Goal: Task Accomplishment & Management: Complete application form

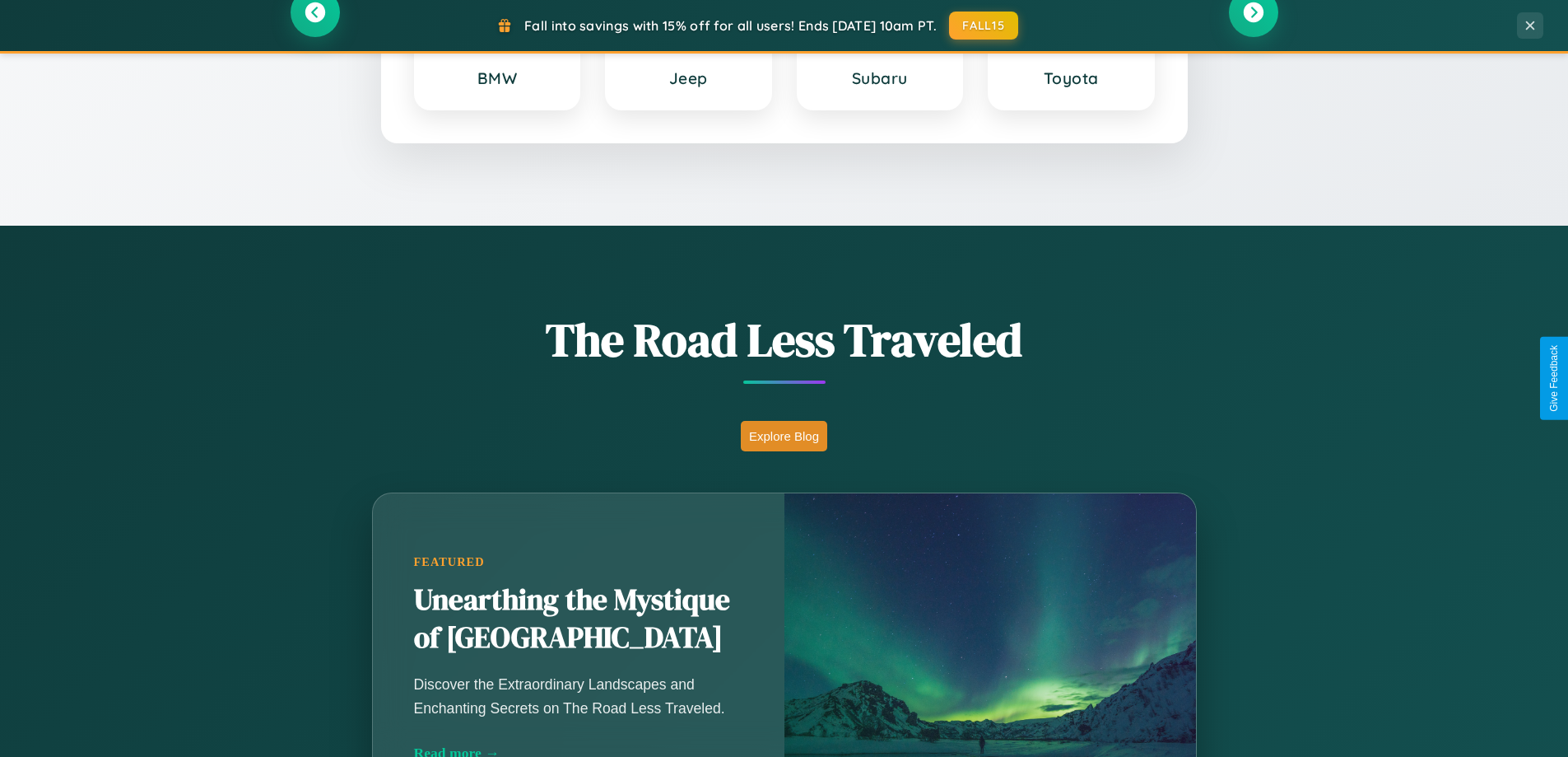
scroll to position [3169, 0]
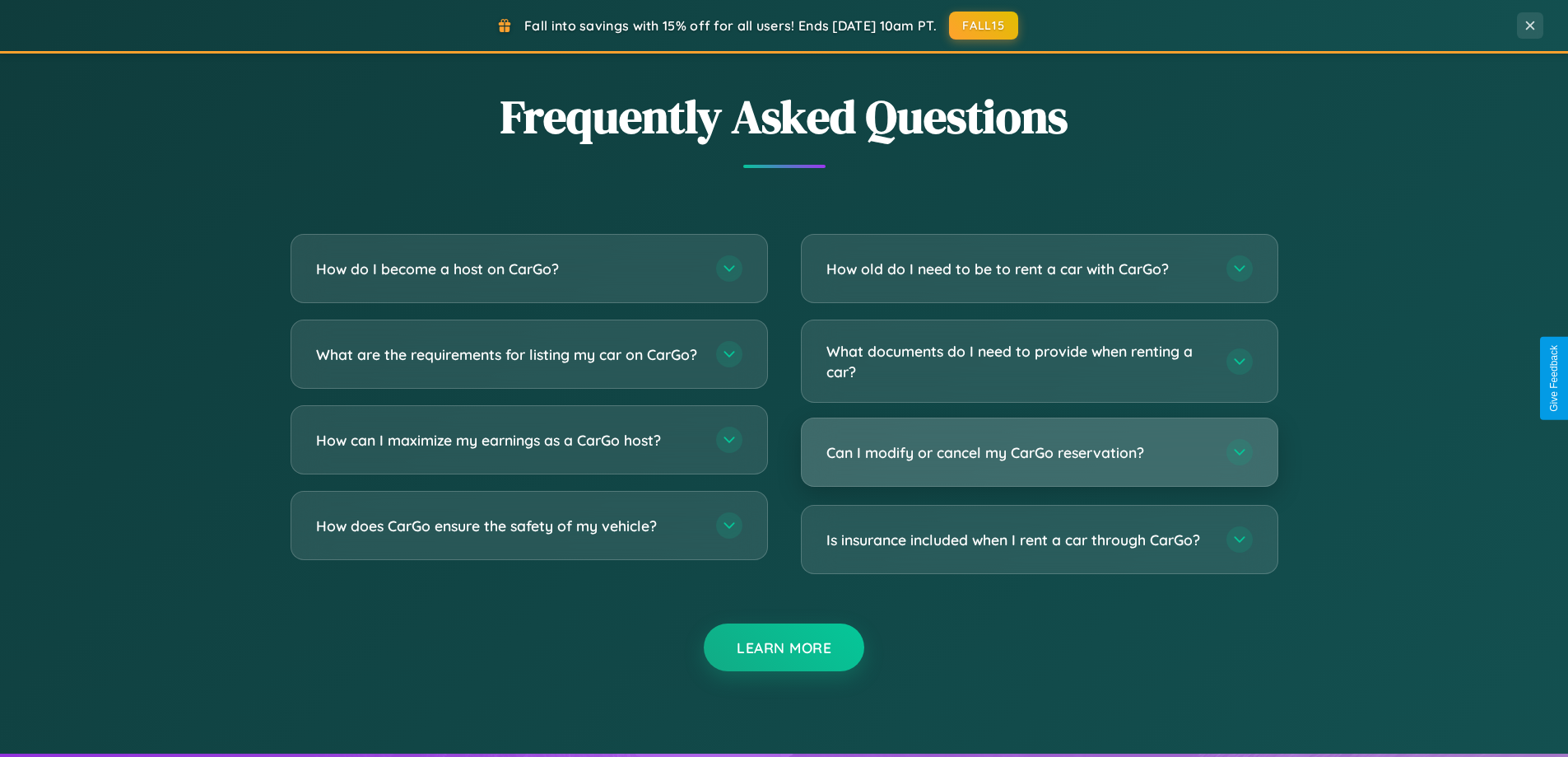
click at [1039, 453] on h3 "Can I modify or cancel my CarGo reservation?" at bounding box center [1018, 452] width 383 height 21
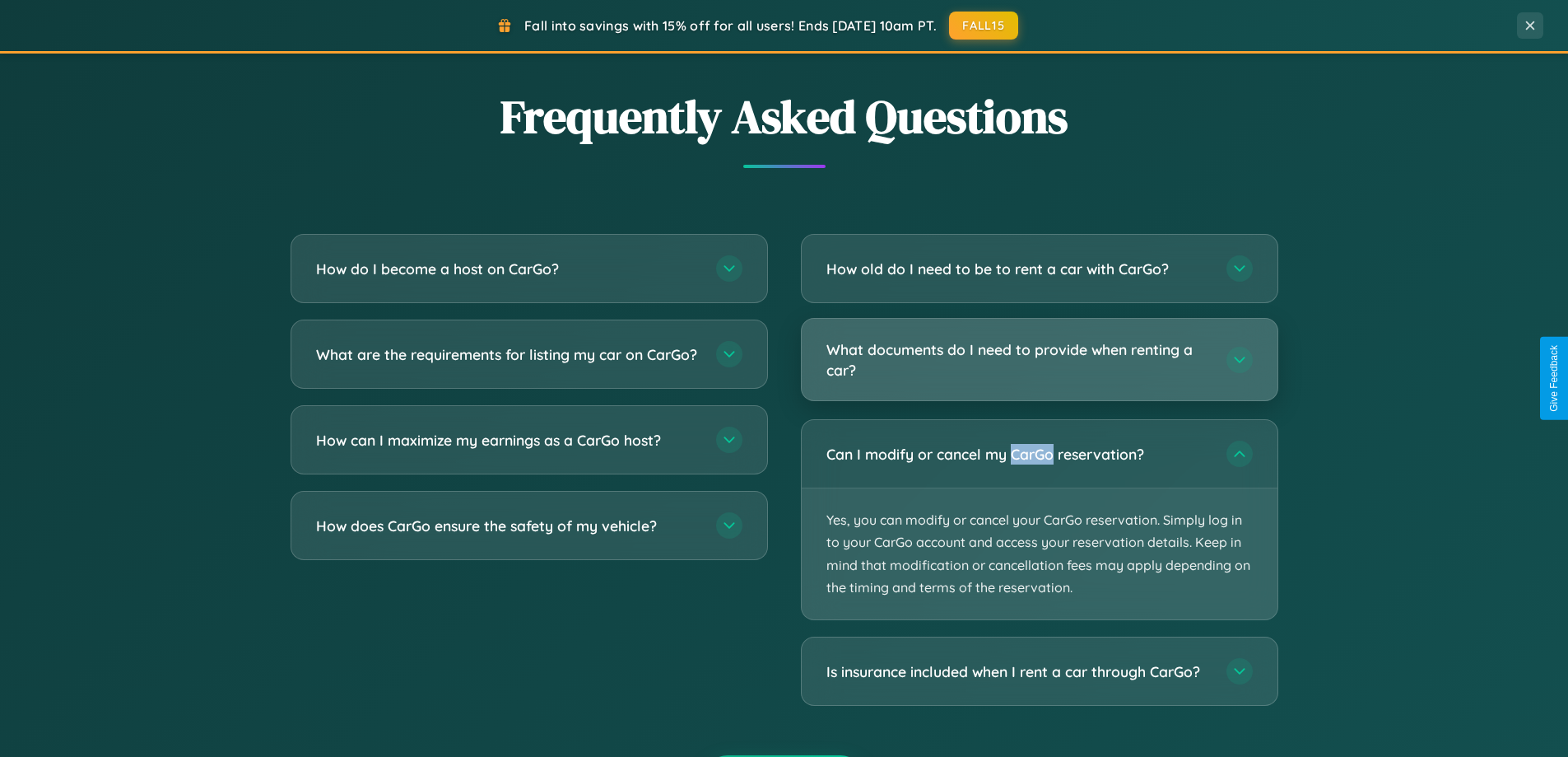
click at [1039, 360] on h3 "What documents do I need to provide when renting a car?" at bounding box center [1018, 359] width 383 height 40
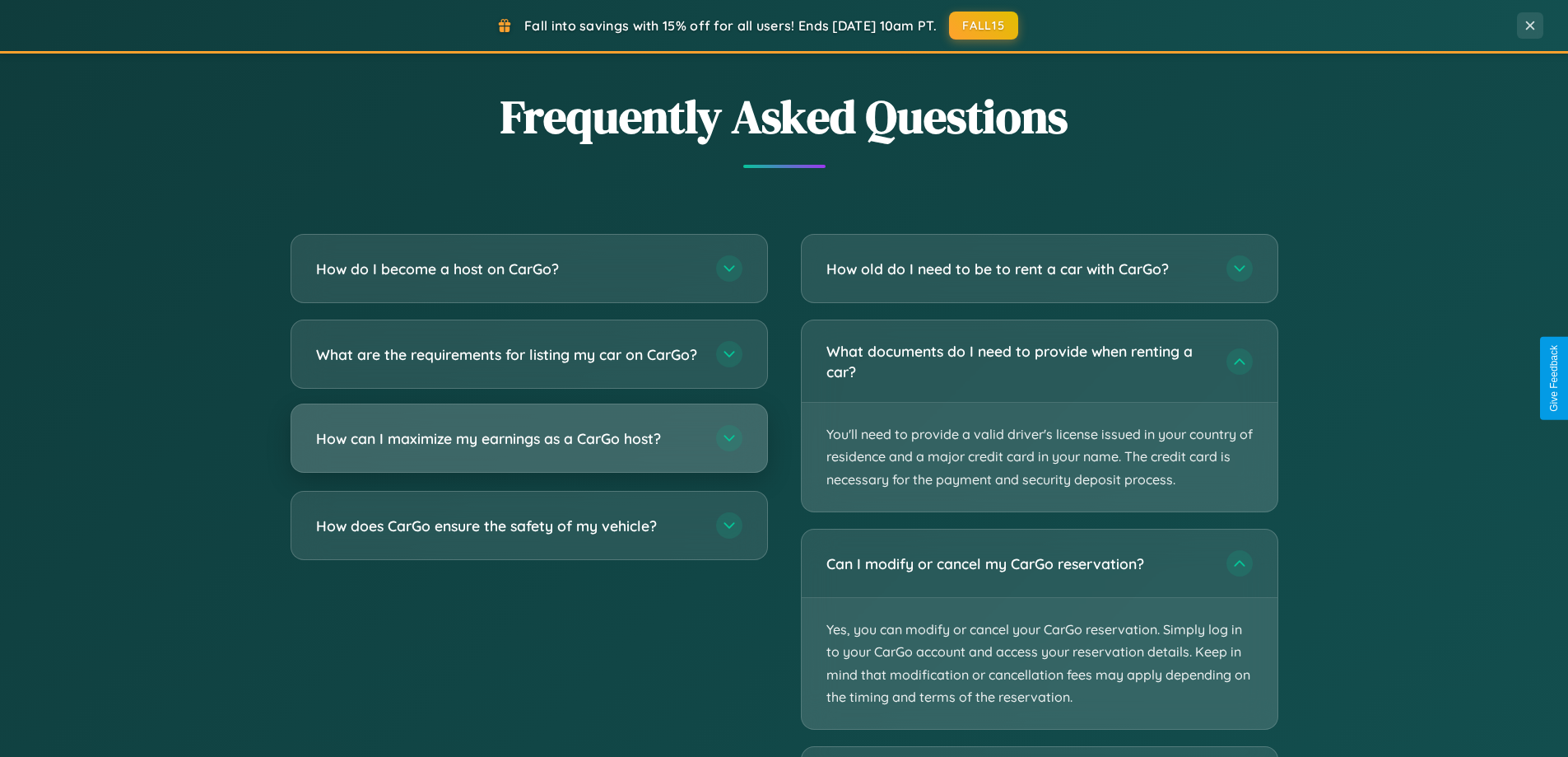
click at [528, 448] on h3 "How can I maximize my earnings as a CarGo host?" at bounding box center [508, 438] width 383 height 21
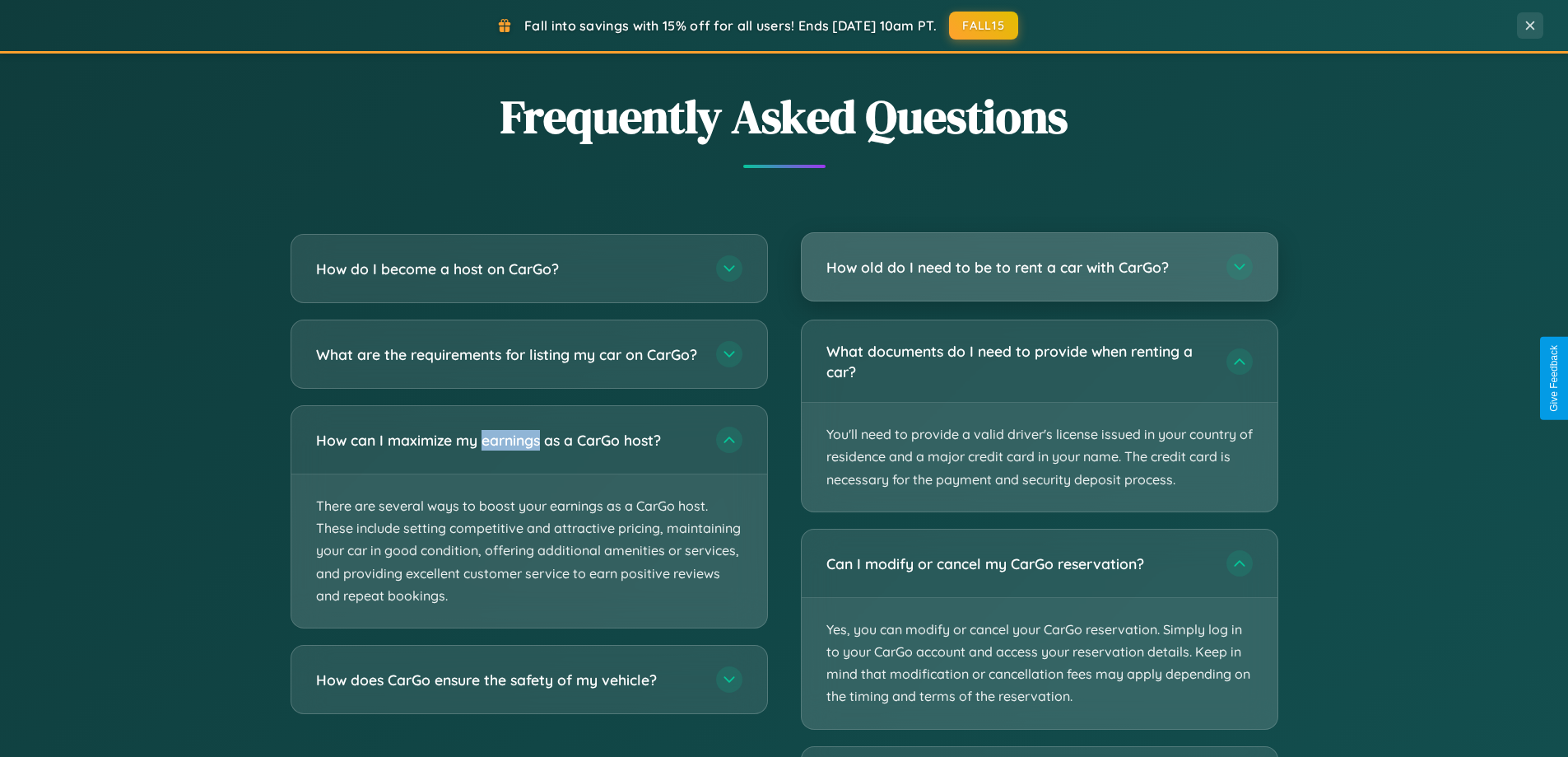
click at [1039, 267] on h3 "How old do I need to be to rent a car with CarGo?" at bounding box center [1018, 267] width 383 height 21
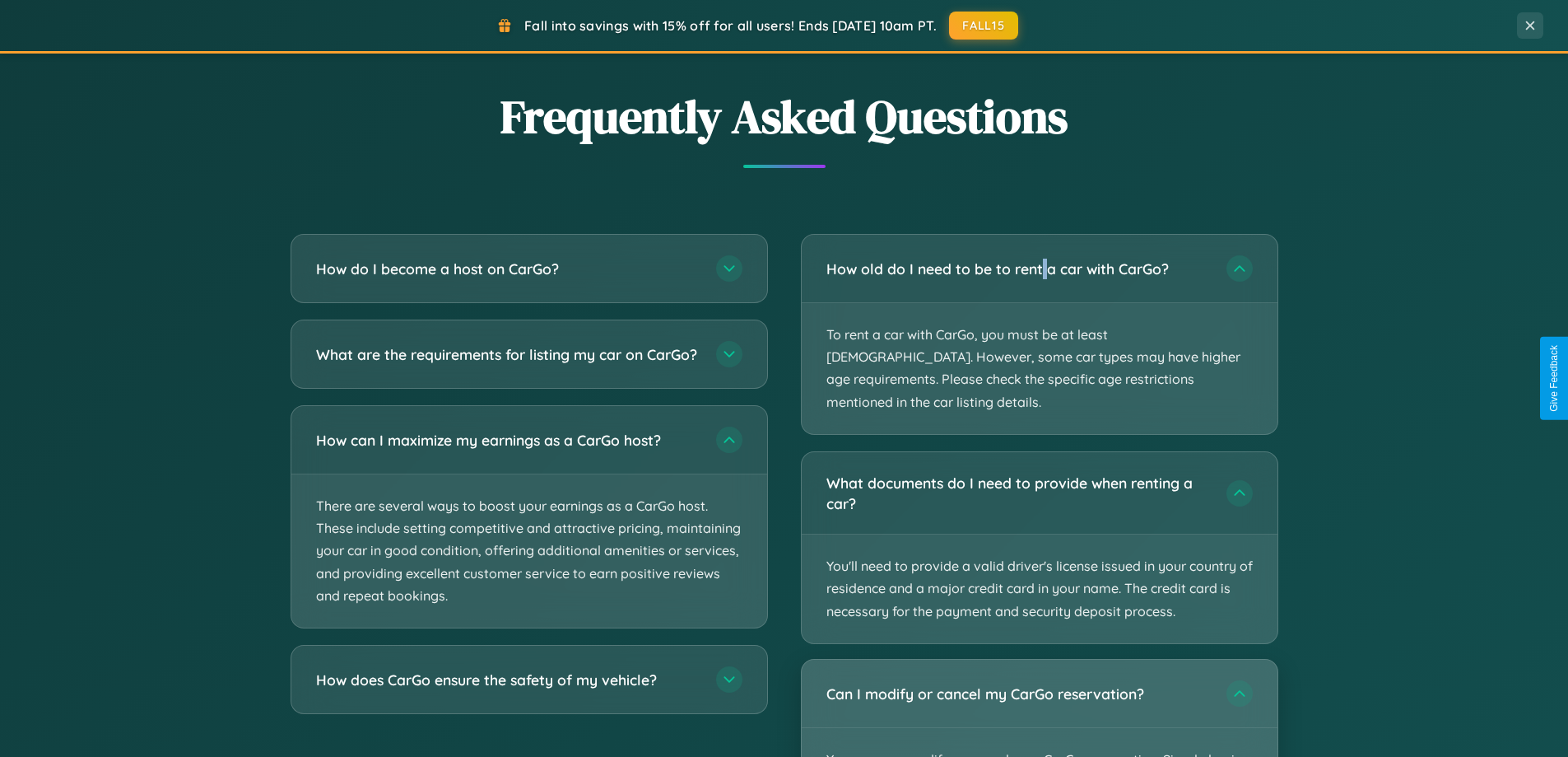
click at [1039, 697] on div "Can I modify or cancel my CarGo reservation?" at bounding box center [1040, 693] width 476 height 68
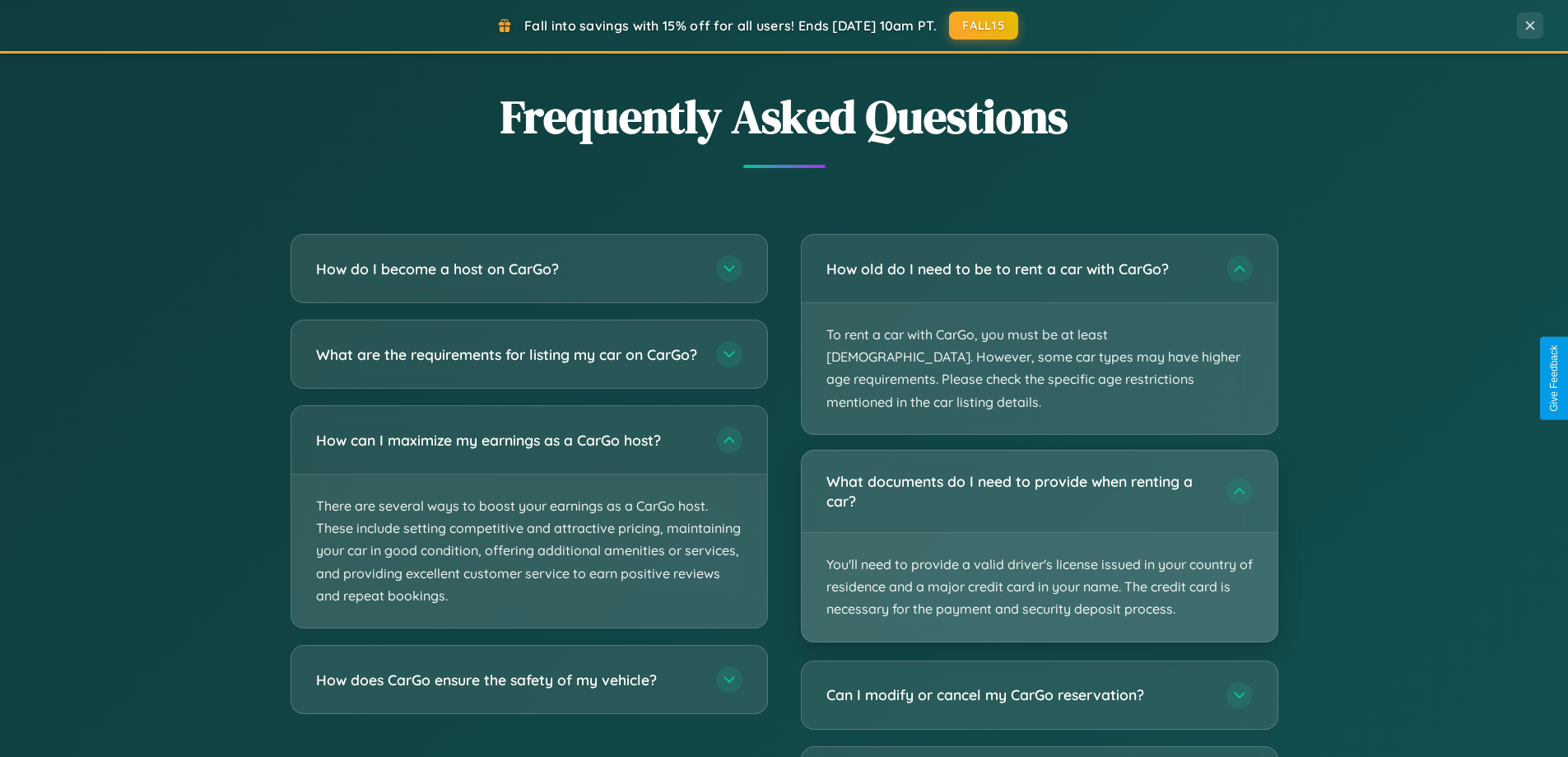
click at [1039, 533] on p "You'll need to provide a valid driver's license issued in your country of resid…" at bounding box center [1040, 587] width 476 height 108
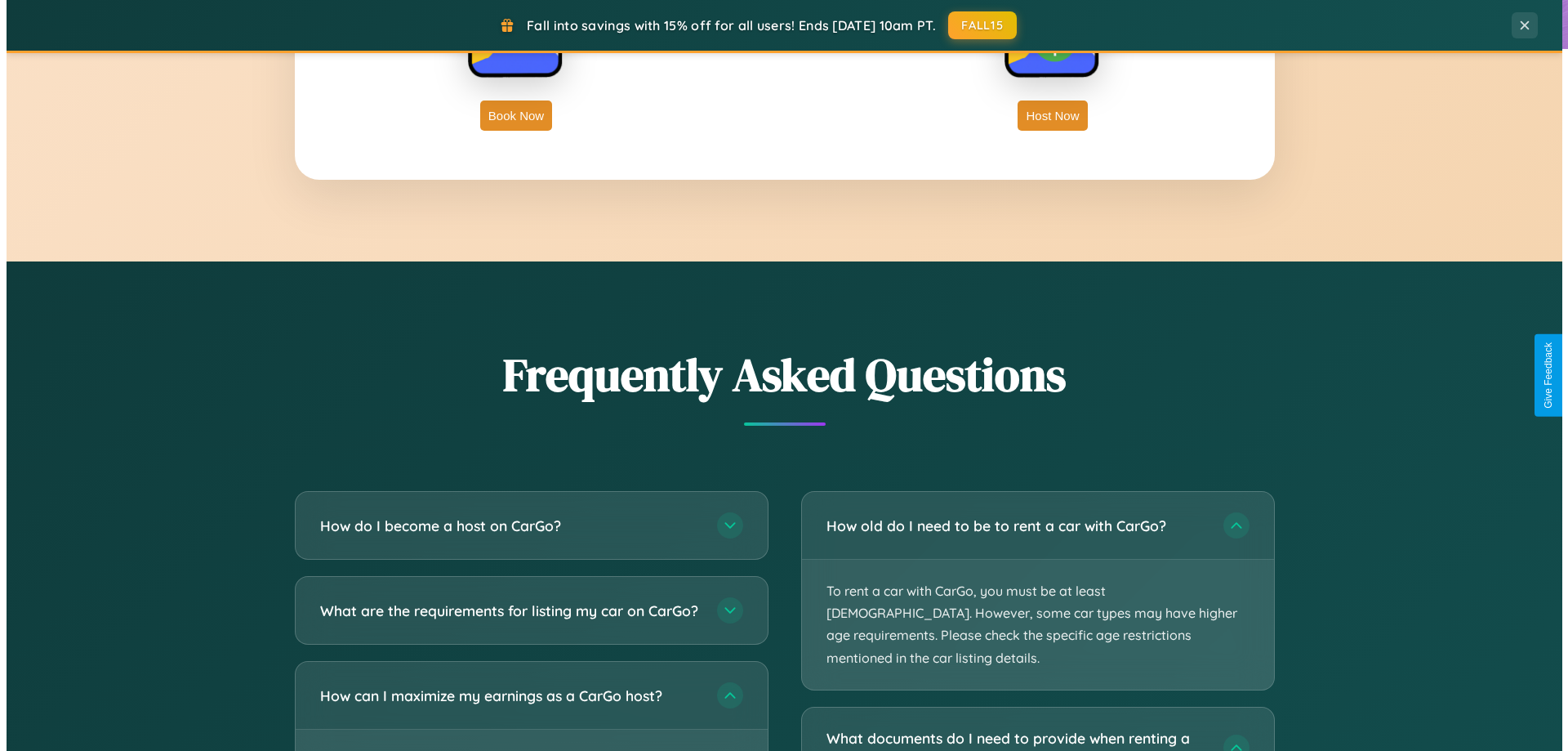
scroll to position [0, 0]
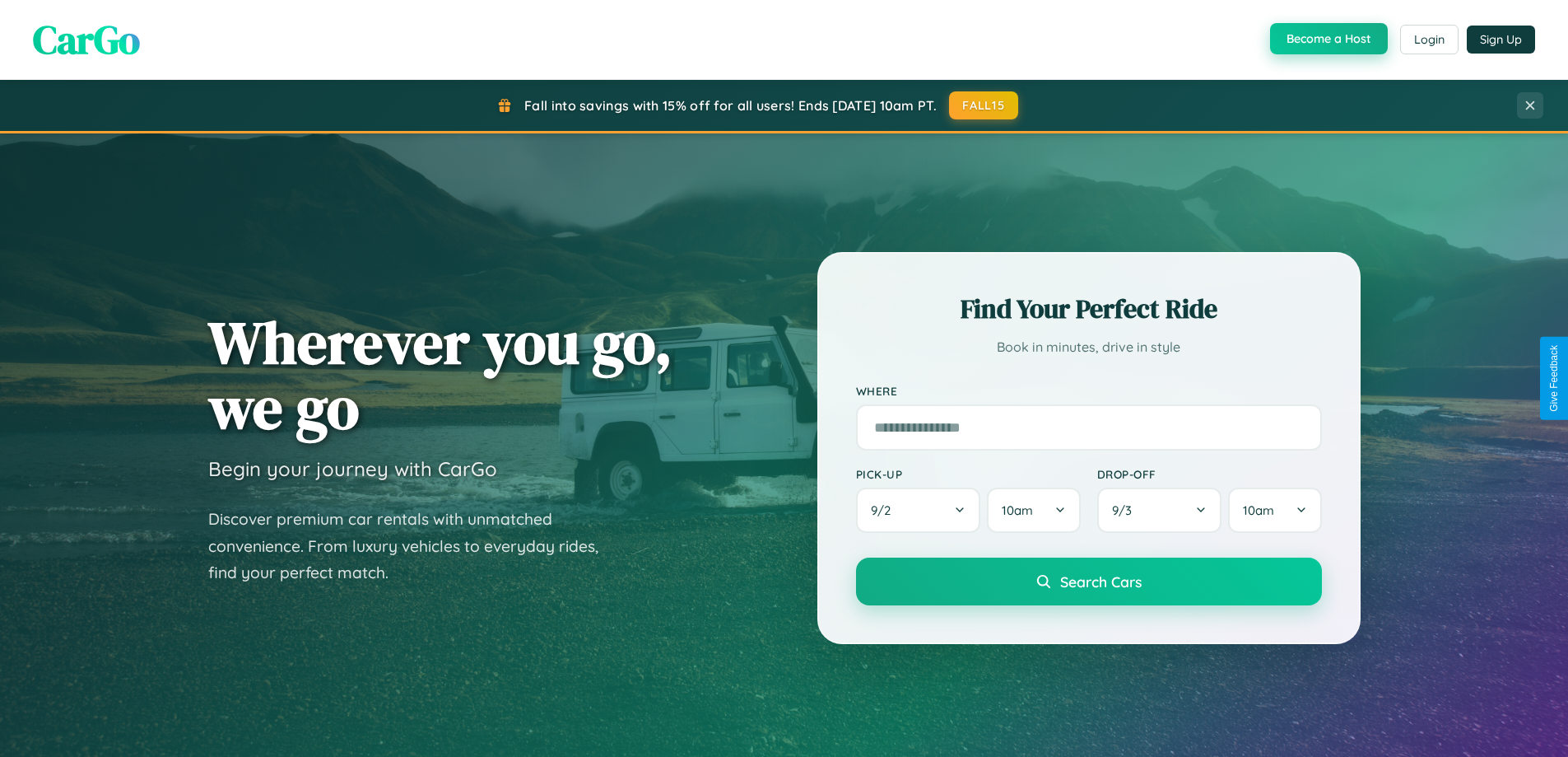
click at [1328, 38] on button "Become a Host" at bounding box center [1329, 38] width 117 height 32
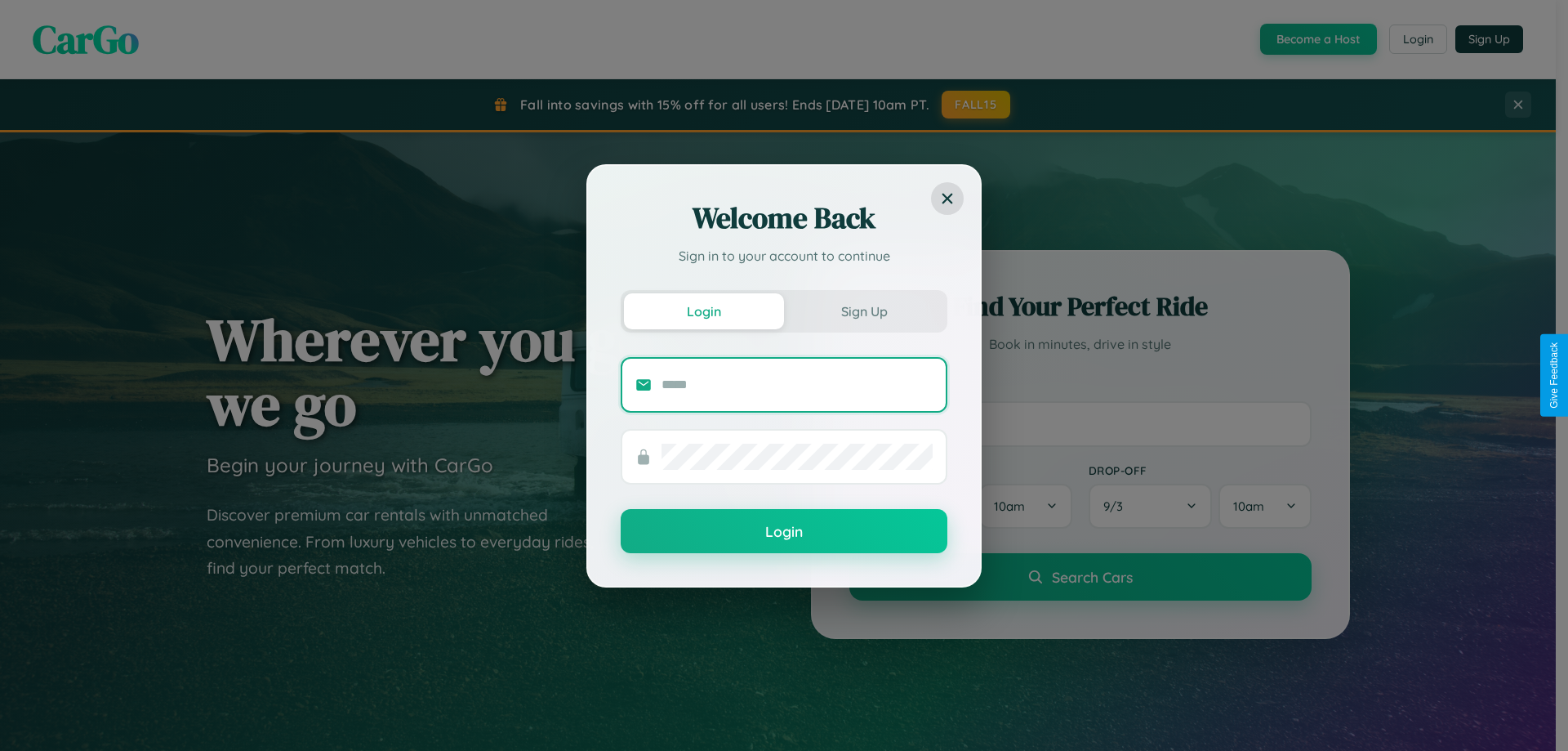
click at [797, 384] on input "text" at bounding box center [797, 384] width 271 height 26
type input "**********"
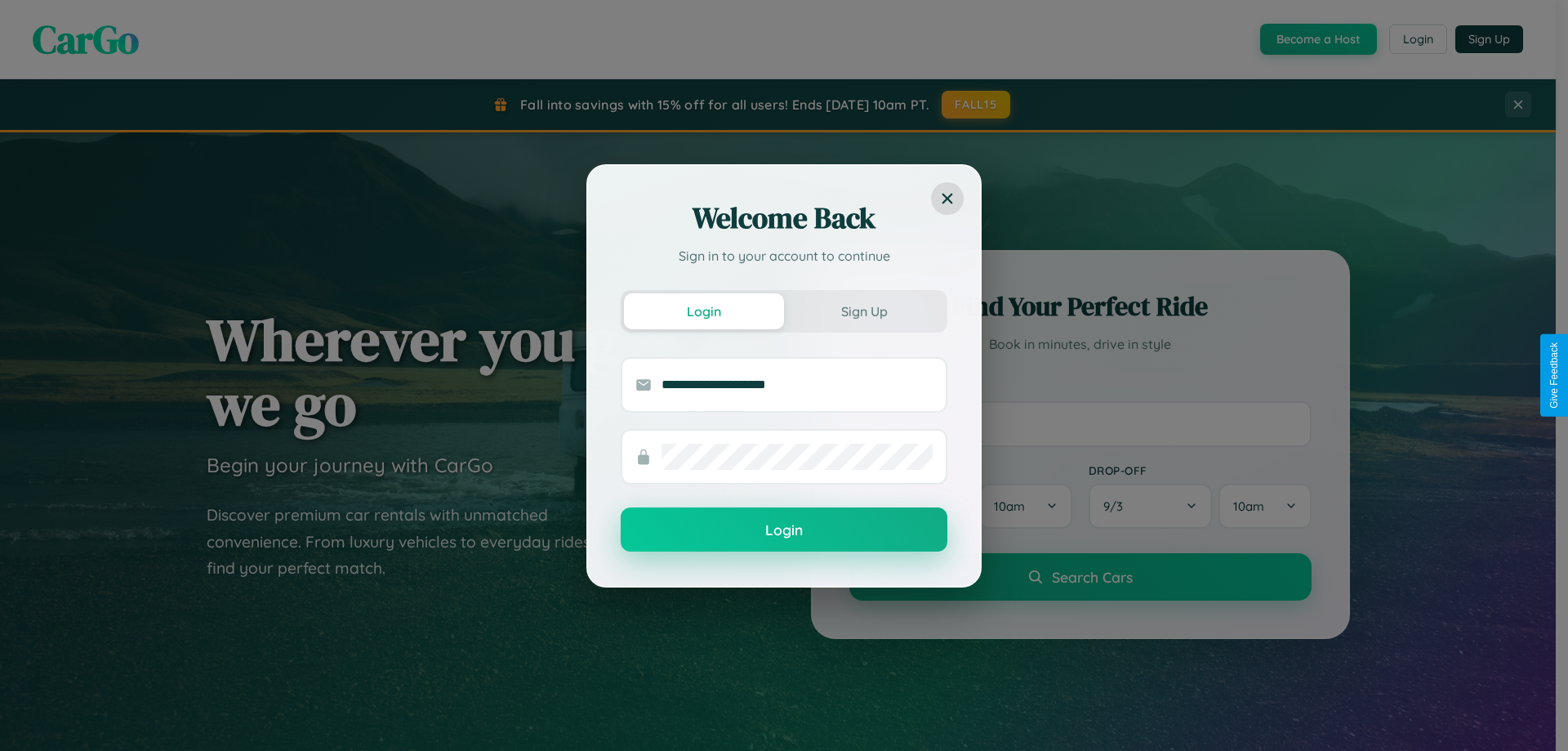
click at [784, 530] on button "Login" at bounding box center [784, 529] width 327 height 44
